Goal: Task Accomplishment & Management: Manage account settings

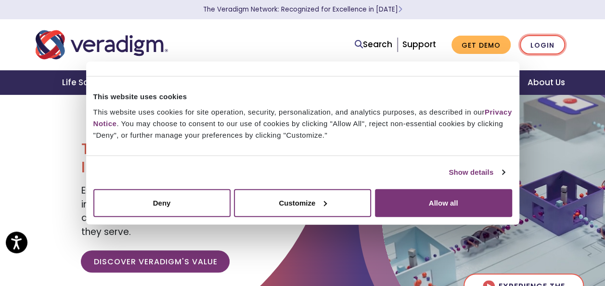
click at [541, 49] on link "Login" at bounding box center [542, 45] width 45 height 20
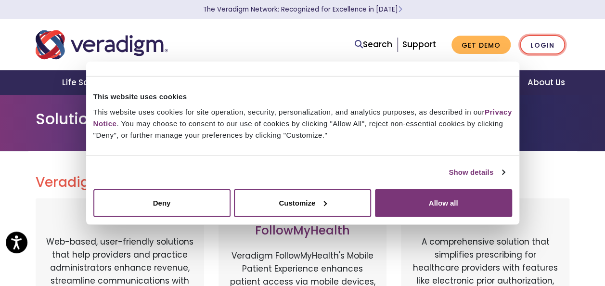
click at [536, 42] on link "Login" at bounding box center [542, 45] width 45 height 20
